Goal: Browse casually

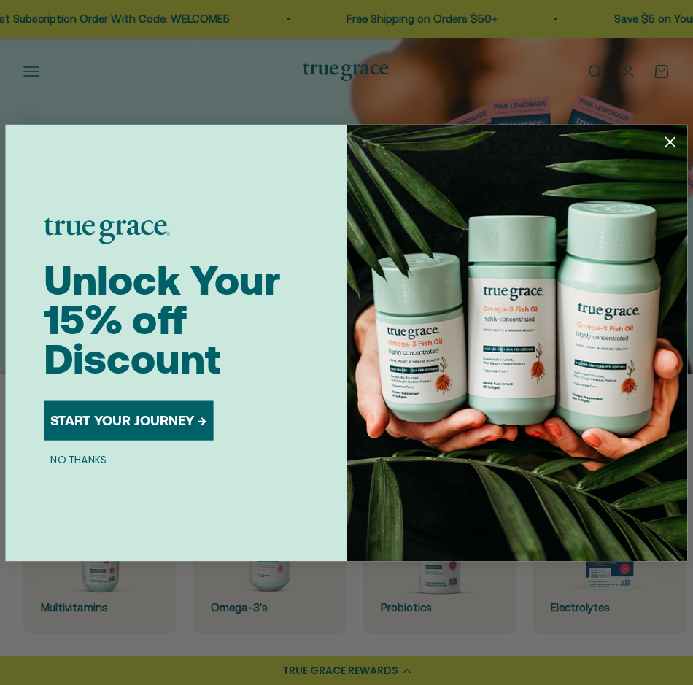
drag, startPoint x: 672, startPoint y: 144, endPoint x: 524, endPoint y: 106, distance: 153.1
click at [673, 144] on icon "Close dialog" at bounding box center [669, 141] width 9 height 9
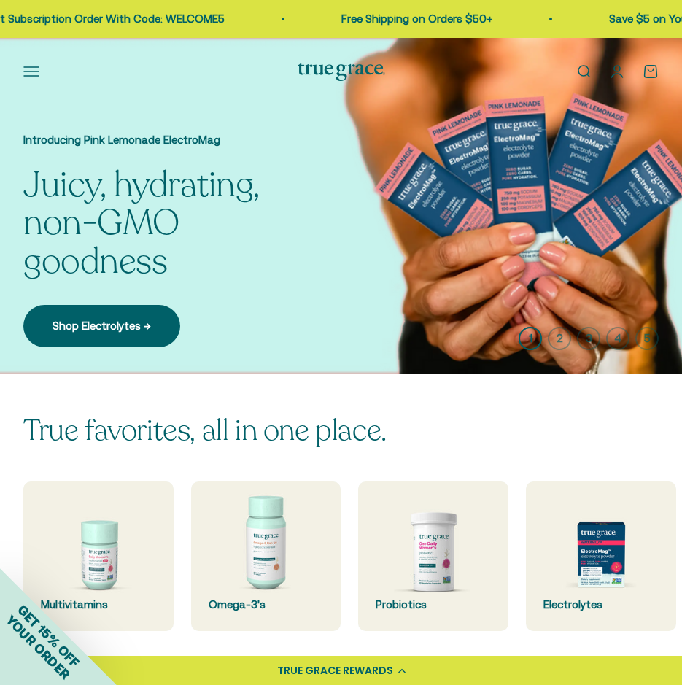
click at [363, 80] on img at bounding box center [342, 72] width 88 height 18
